Goal: Task Accomplishment & Management: Use online tool/utility

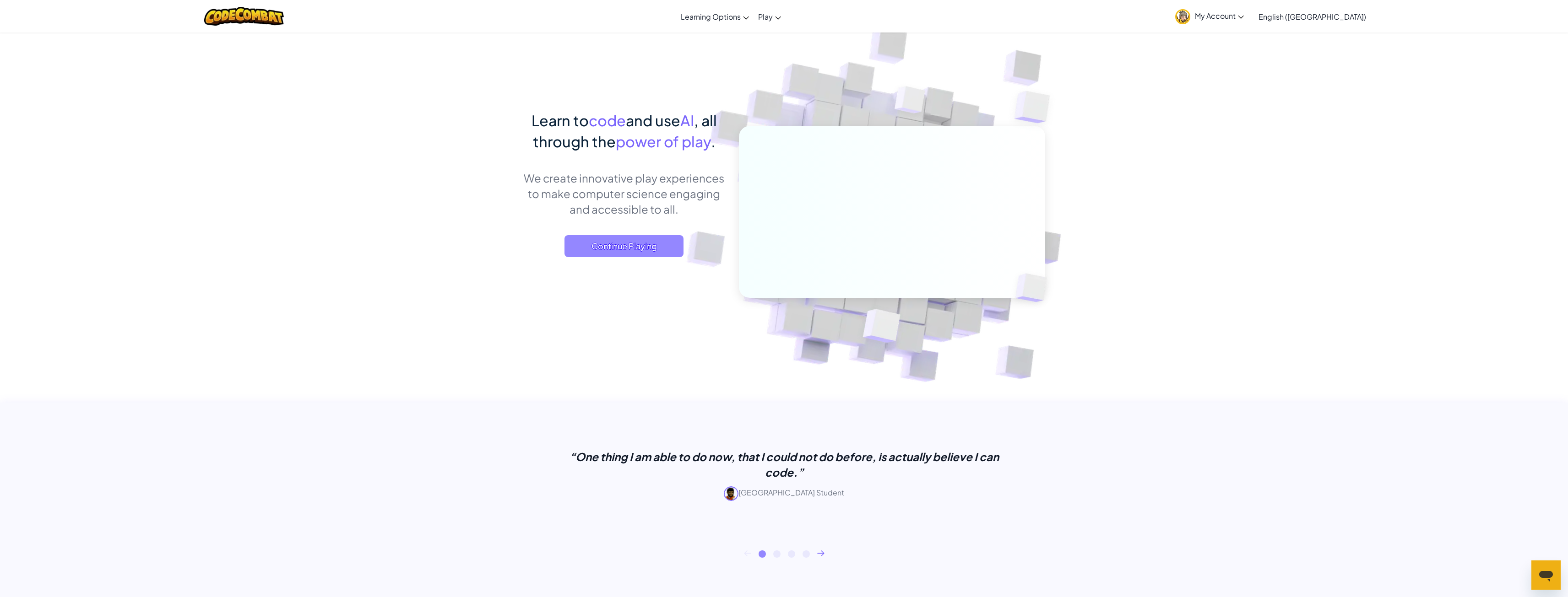
click at [634, 239] on span "Continue Playing" at bounding box center [624, 246] width 119 height 22
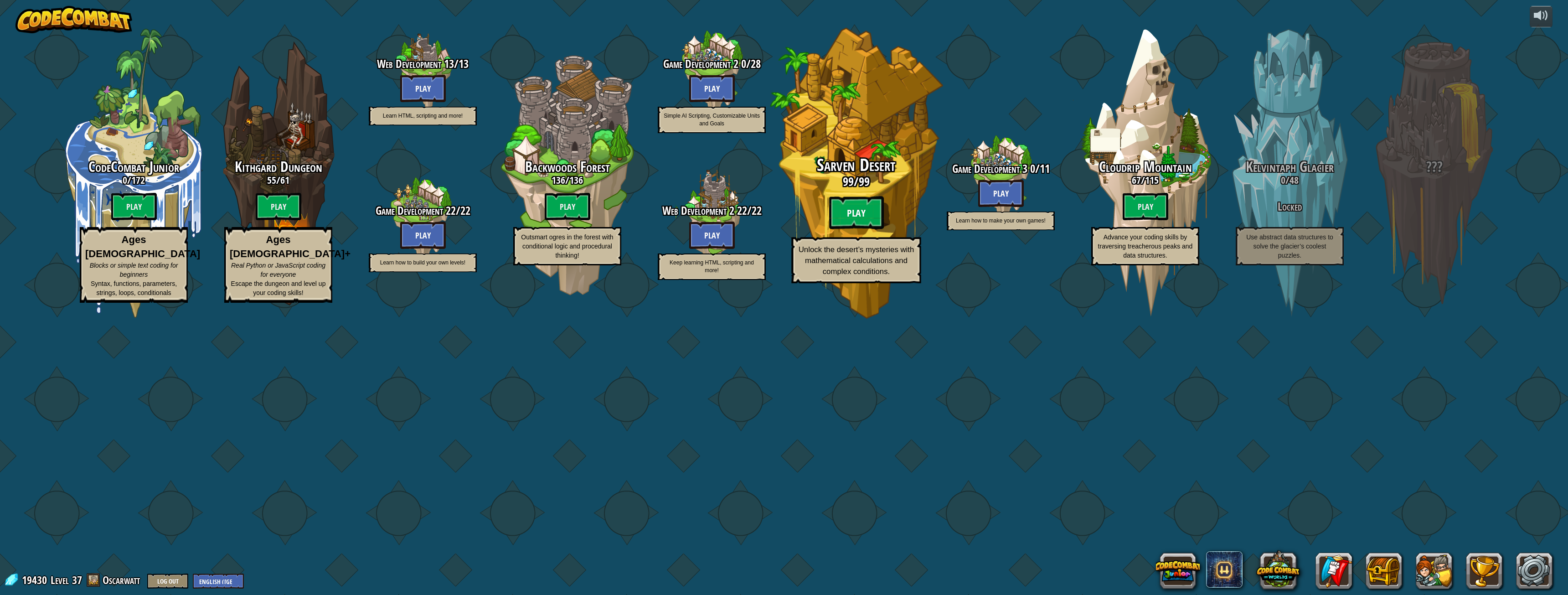
click at [874, 229] on btn "Play" at bounding box center [857, 213] width 55 height 33
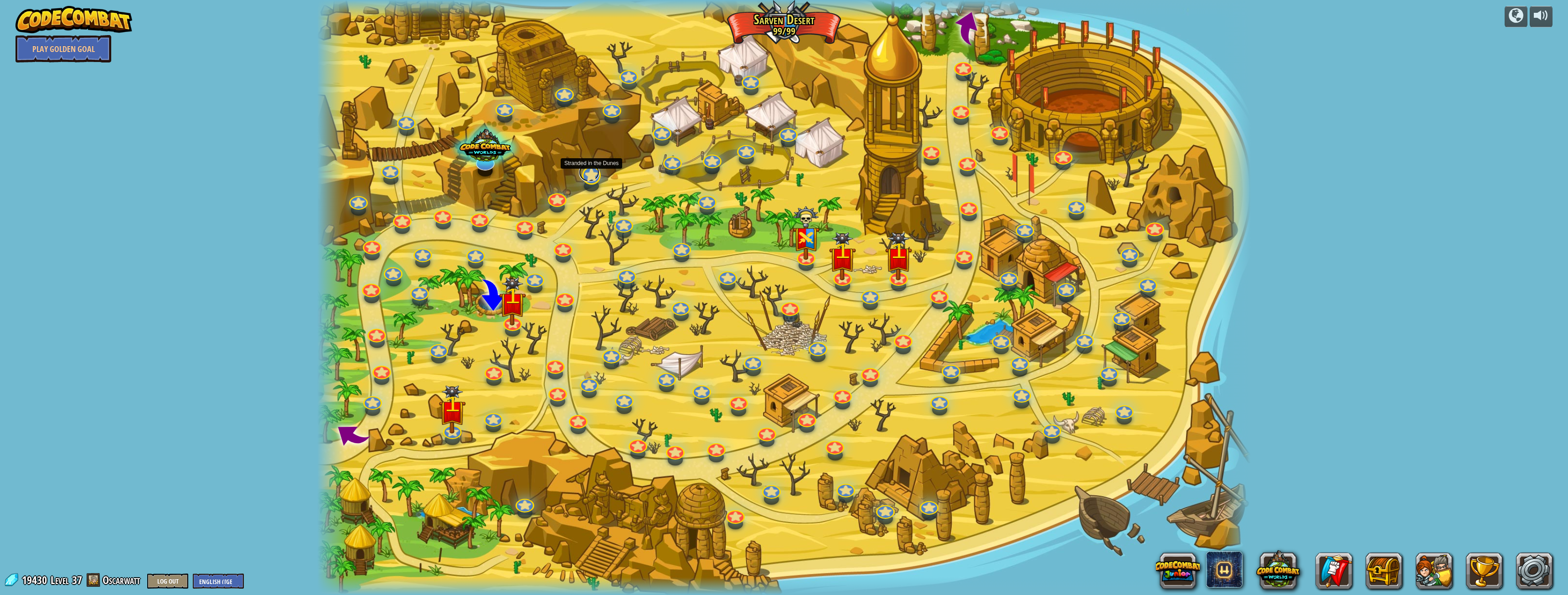
click at [596, 170] on link at bounding box center [589, 172] width 21 height 19
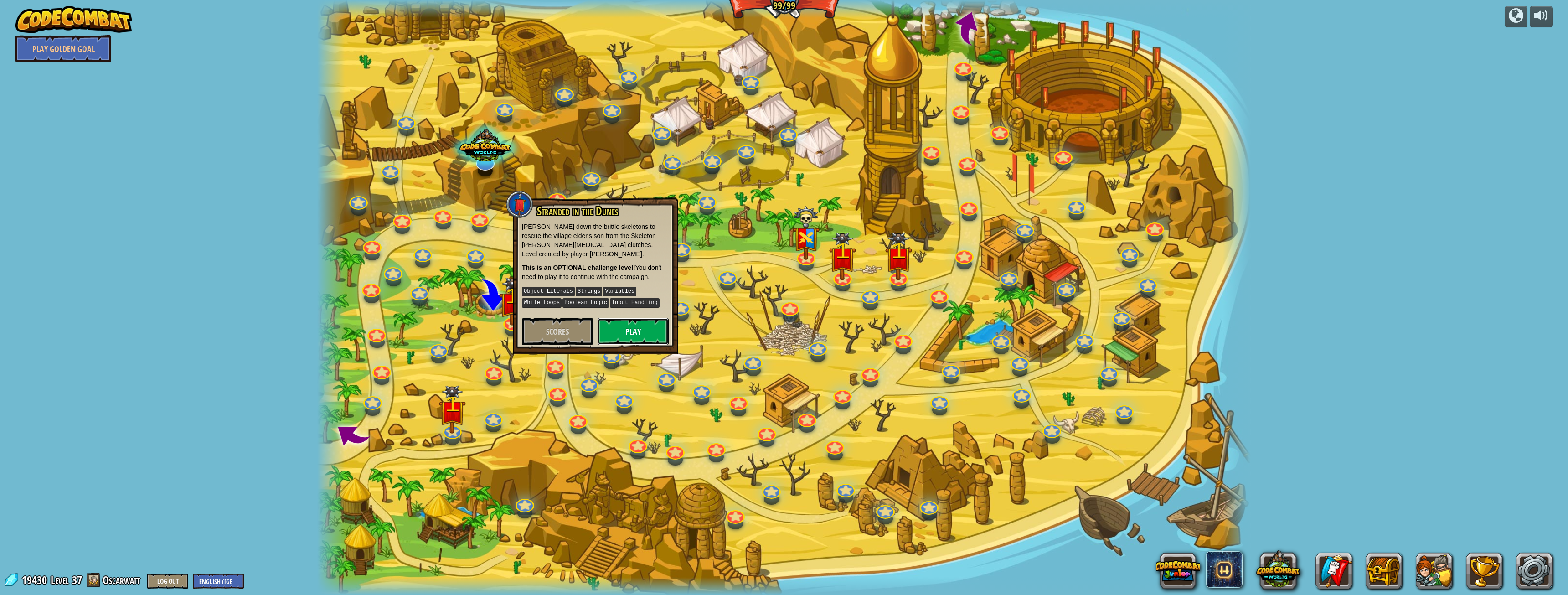
click at [651, 322] on button "Play" at bounding box center [633, 331] width 71 height 27
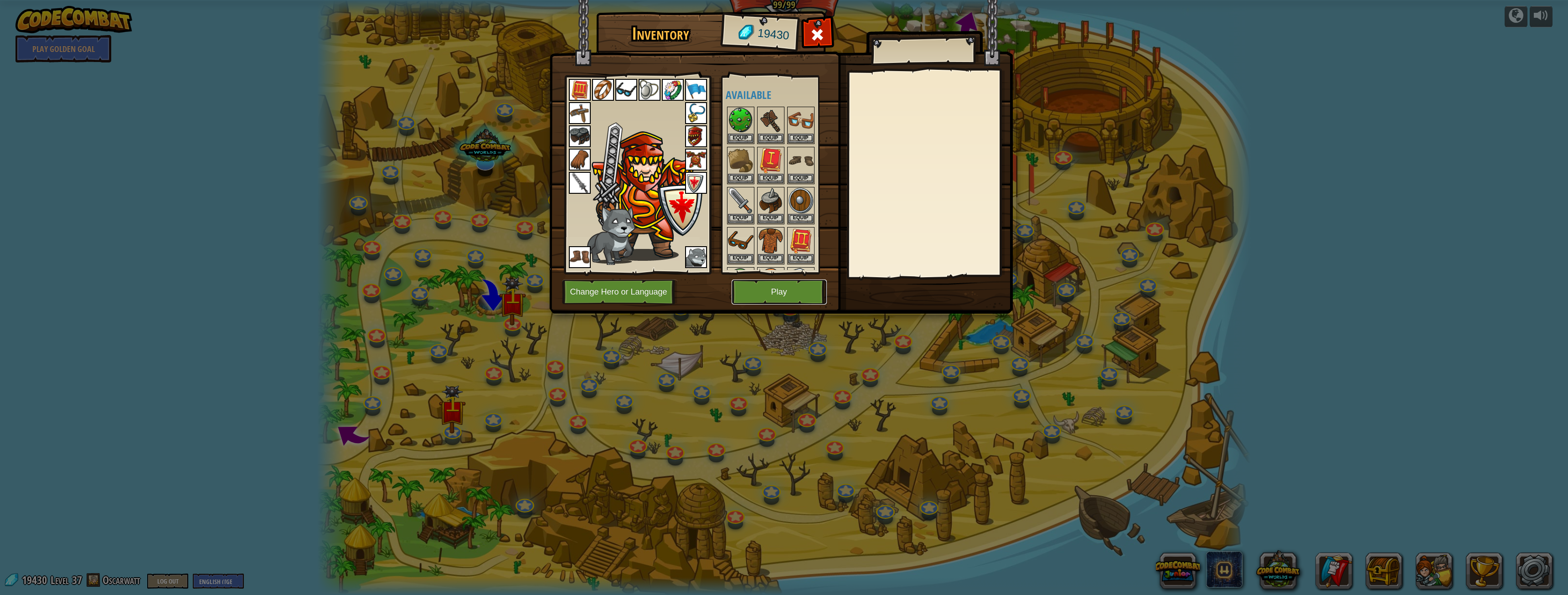
click at [755, 283] on button "Play" at bounding box center [780, 292] width 95 height 25
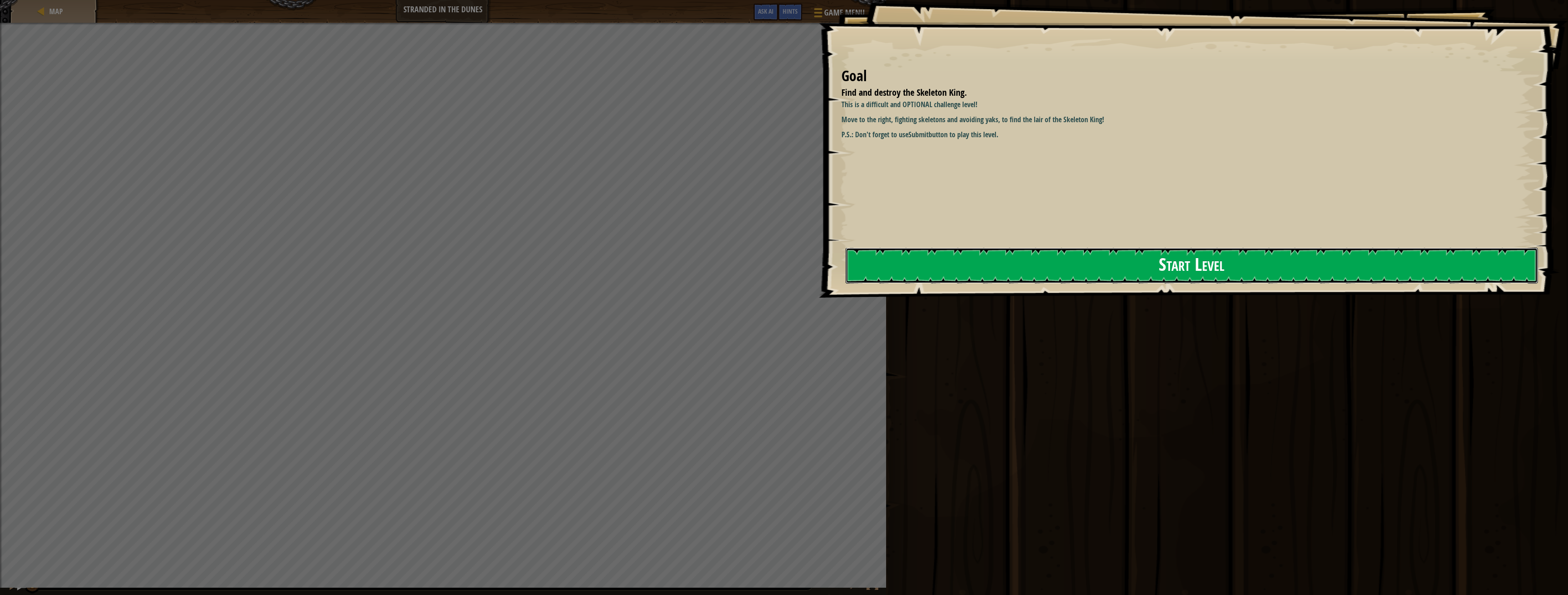
click at [889, 266] on button "Start Level" at bounding box center [1192, 266] width 692 height 36
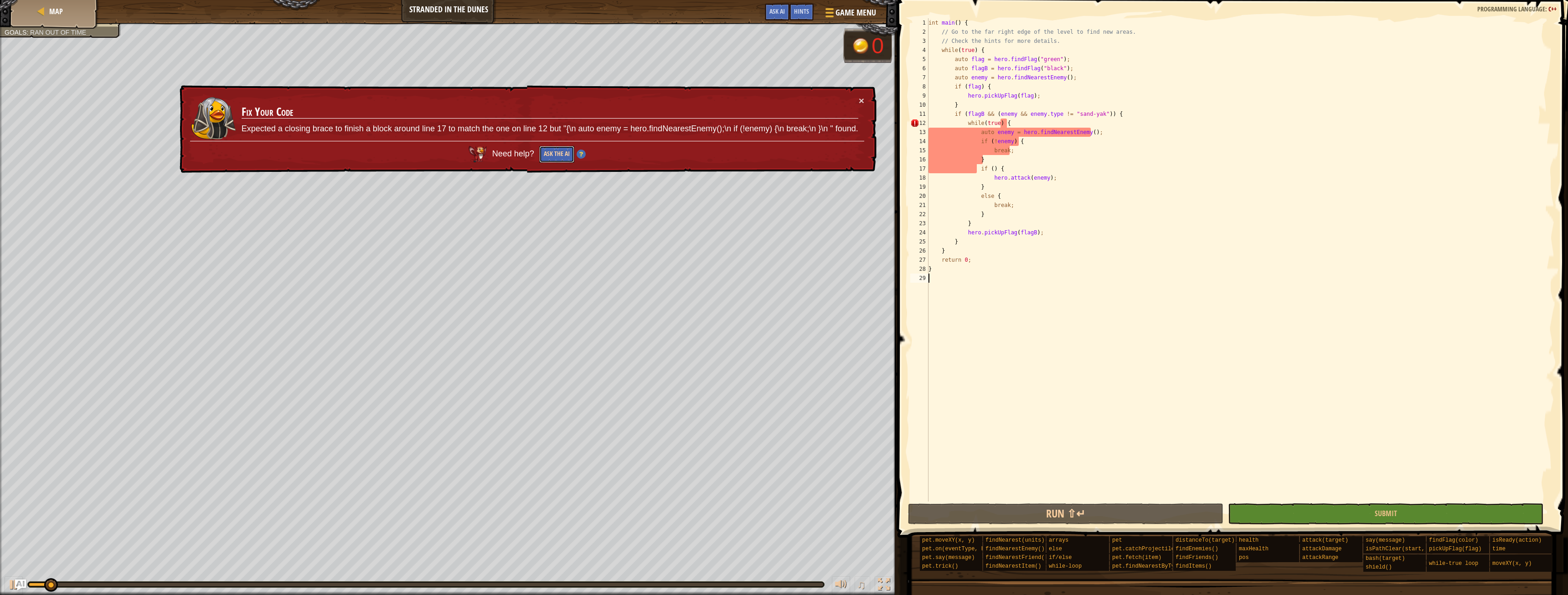
click at [560, 154] on button "Ask the AI" at bounding box center [556, 154] width 35 height 17
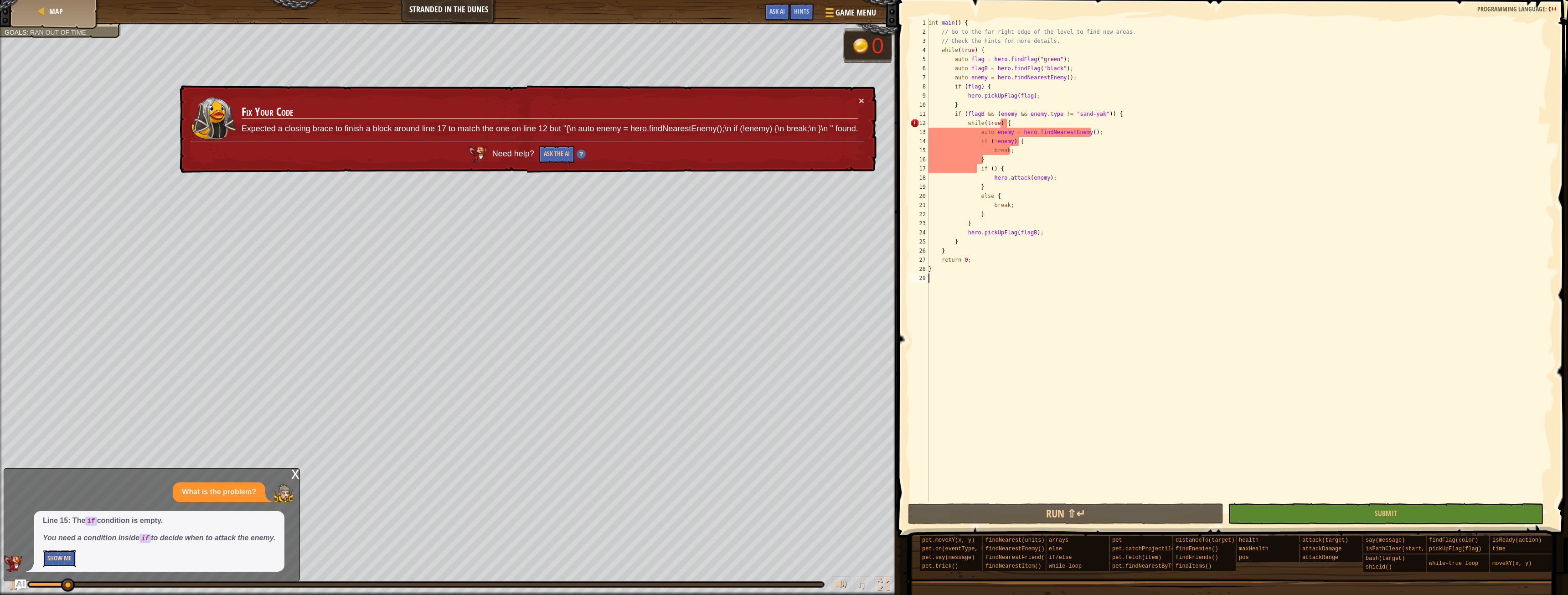
click at [71, 555] on button "Show Me" at bounding box center [60, 559] width 33 height 17
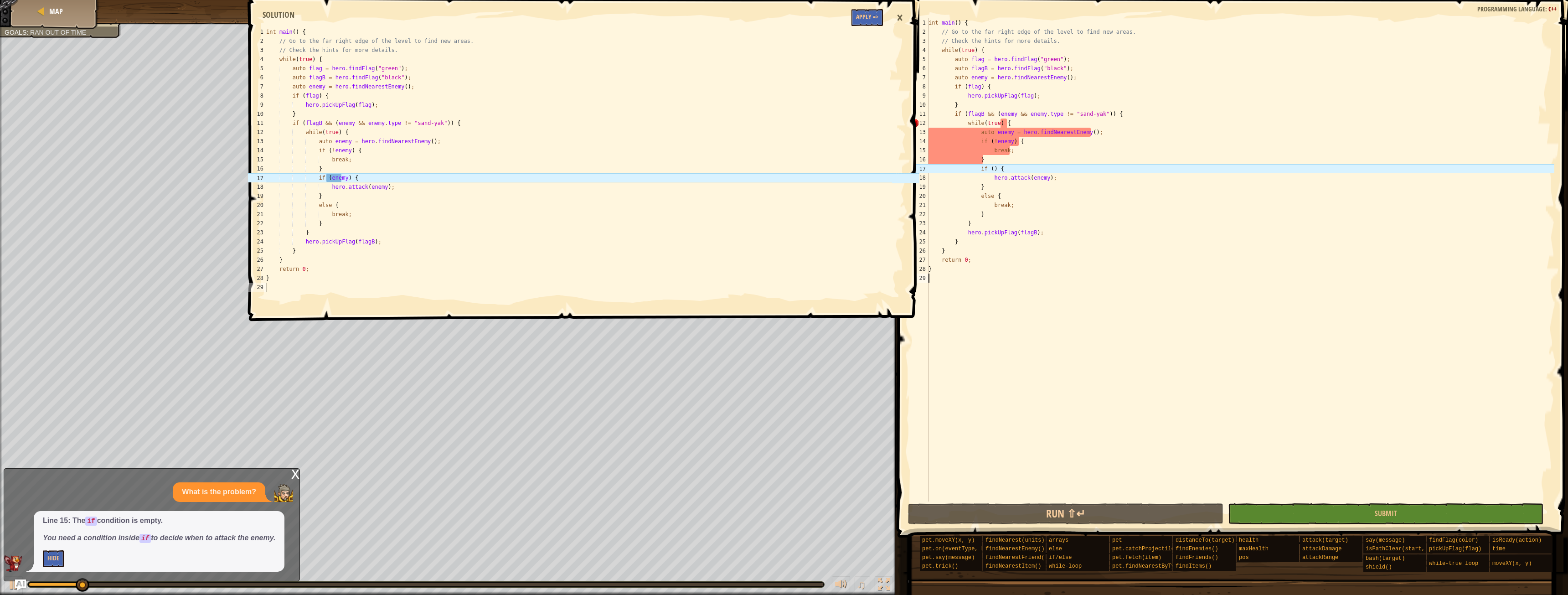
click at [990, 165] on div "int main ( ) { // Go to the far right edge of the level to find new areas. // C…" at bounding box center [1241, 269] width 628 height 502
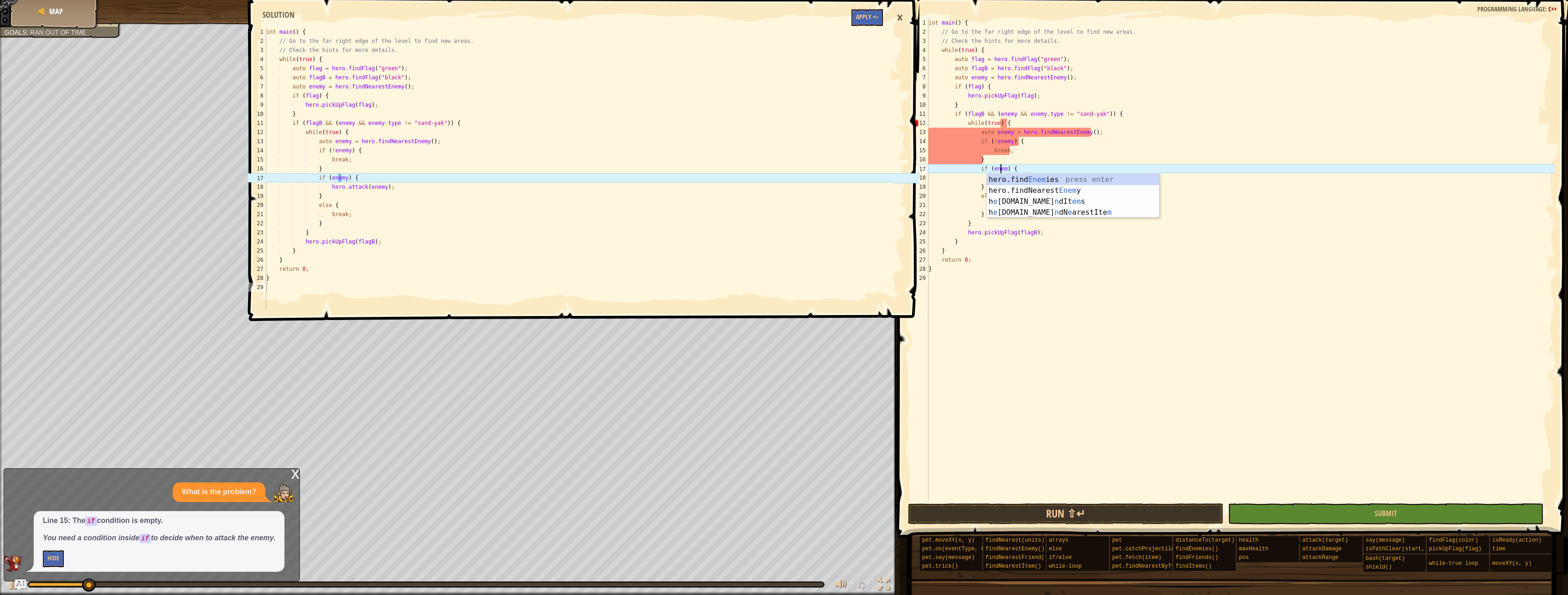
scroll to position [4, 6]
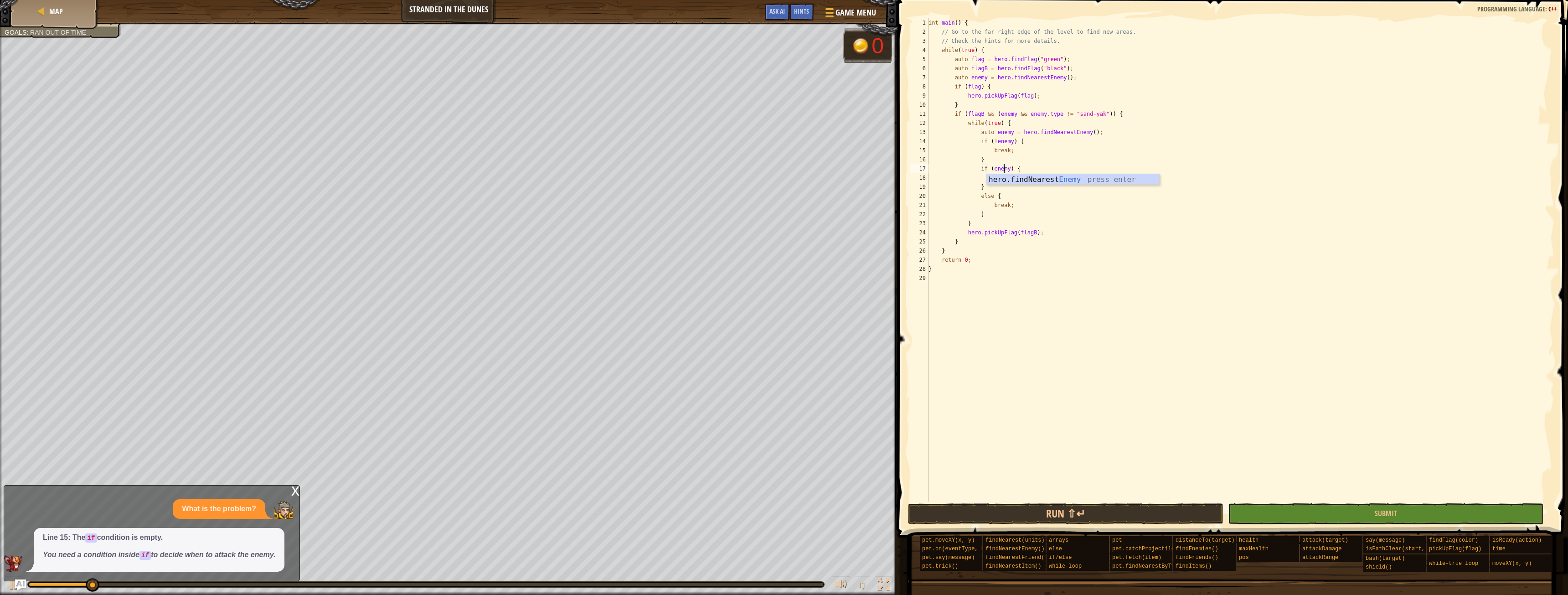
click at [1077, 226] on div "int main ( ) { // Go to the far right edge of the level to find new areas. // C…" at bounding box center [1241, 269] width 628 height 502
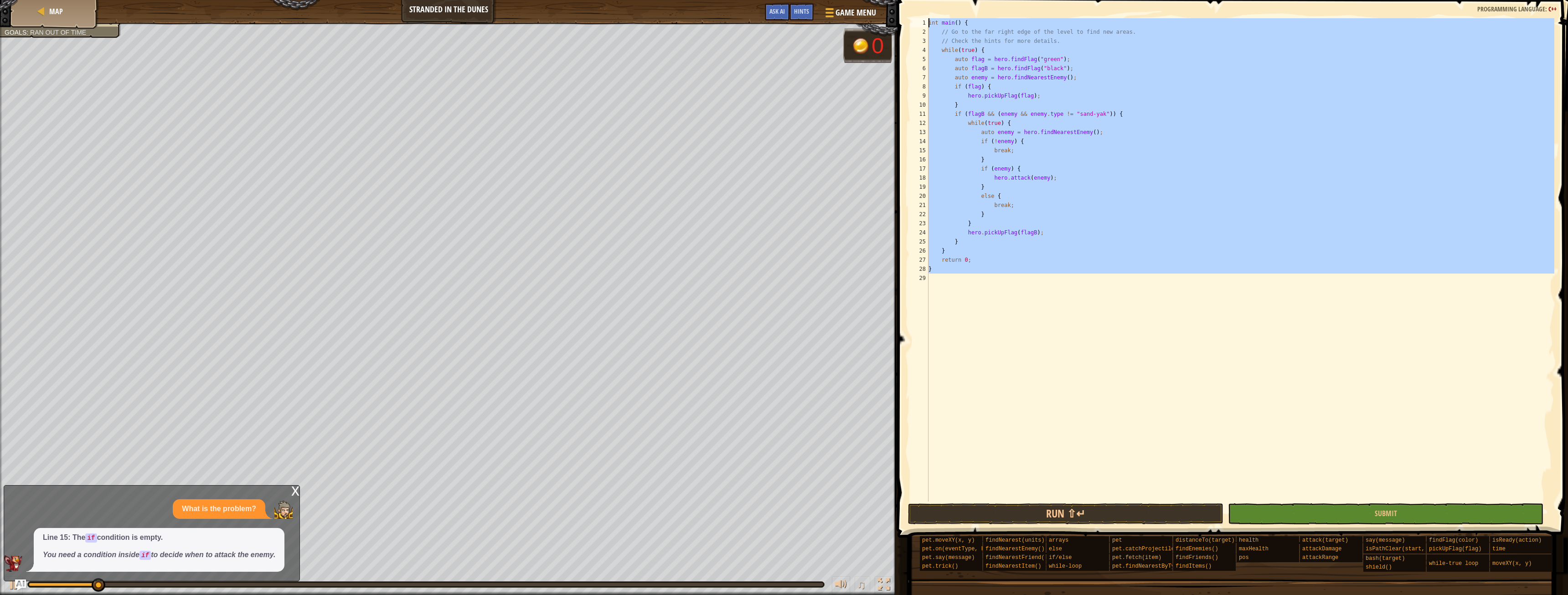
drag, startPoint x: 1055, startPoint y: 341, endPoint x: 939, endPoint y: -40, distance: 398.3
click at [939, 0] on html "Map Stranded in the Dunes Game Menu Done Hints Ask AI 1 2 3 4 5 6 7 8 9 10 11 1…" at bounding box center [784, 0] width 1568 height 0
type textarea "int main() { // Go to the far right edge of the level to find new areas."
